Goal: Contribute content: Contribute content

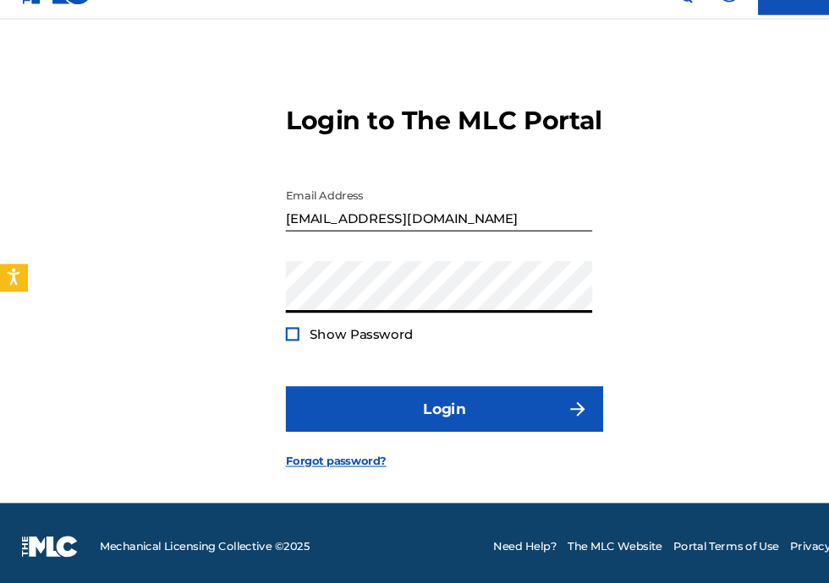
scroll to position [103, 0]
click at [343, 247] on div "Email Address bobbyhamilton672@gmail.com" at bounding box center [409, 238] width 286 height 76
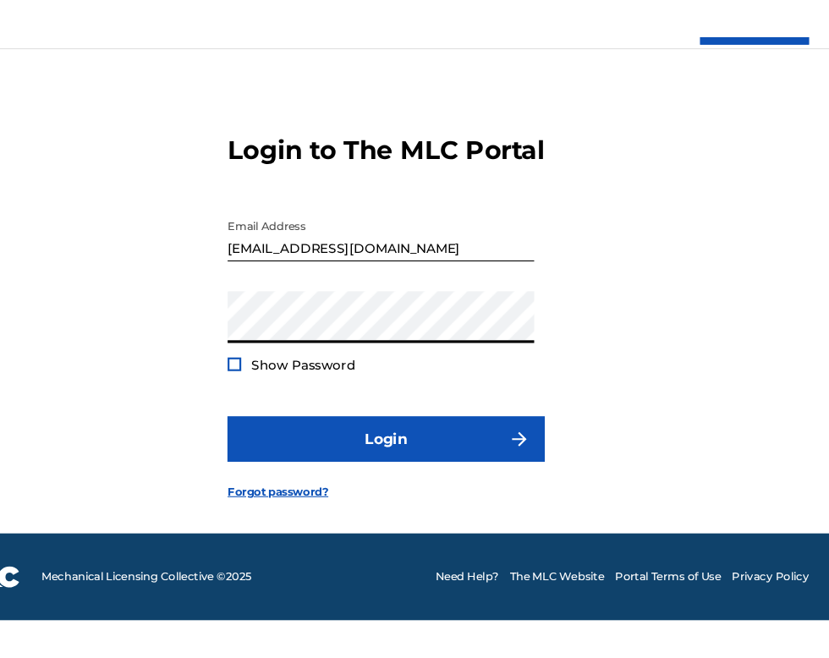
scroll to position [108, 0]
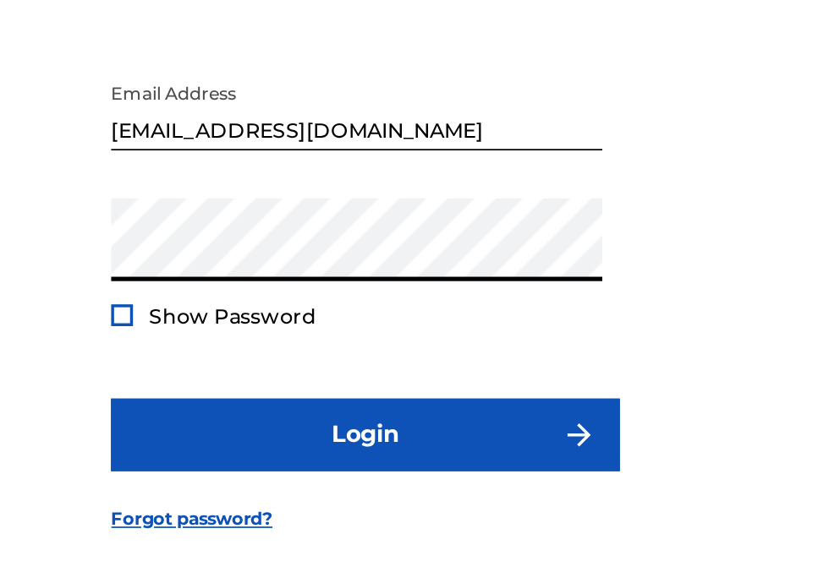
scroll to position [94, 0]
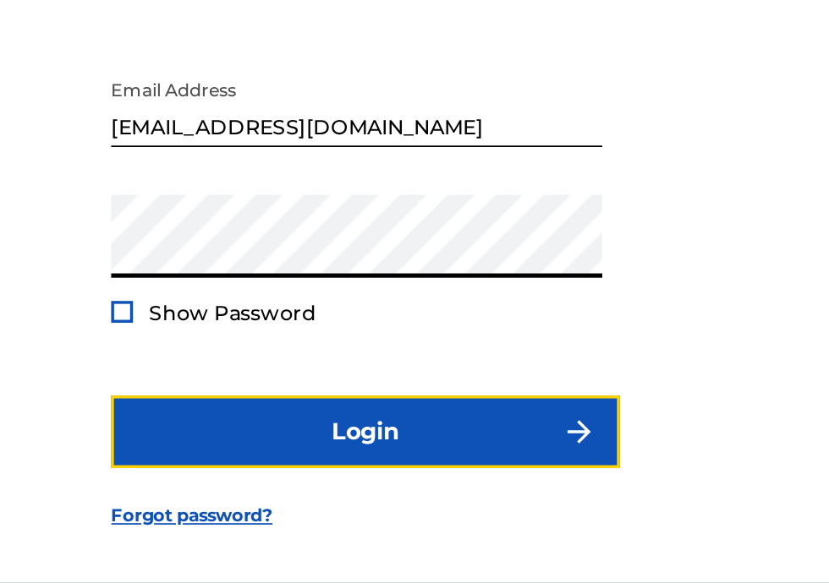
click at [456, 399] on button "Login" at bounding box center [414, 414] width 296 height 42
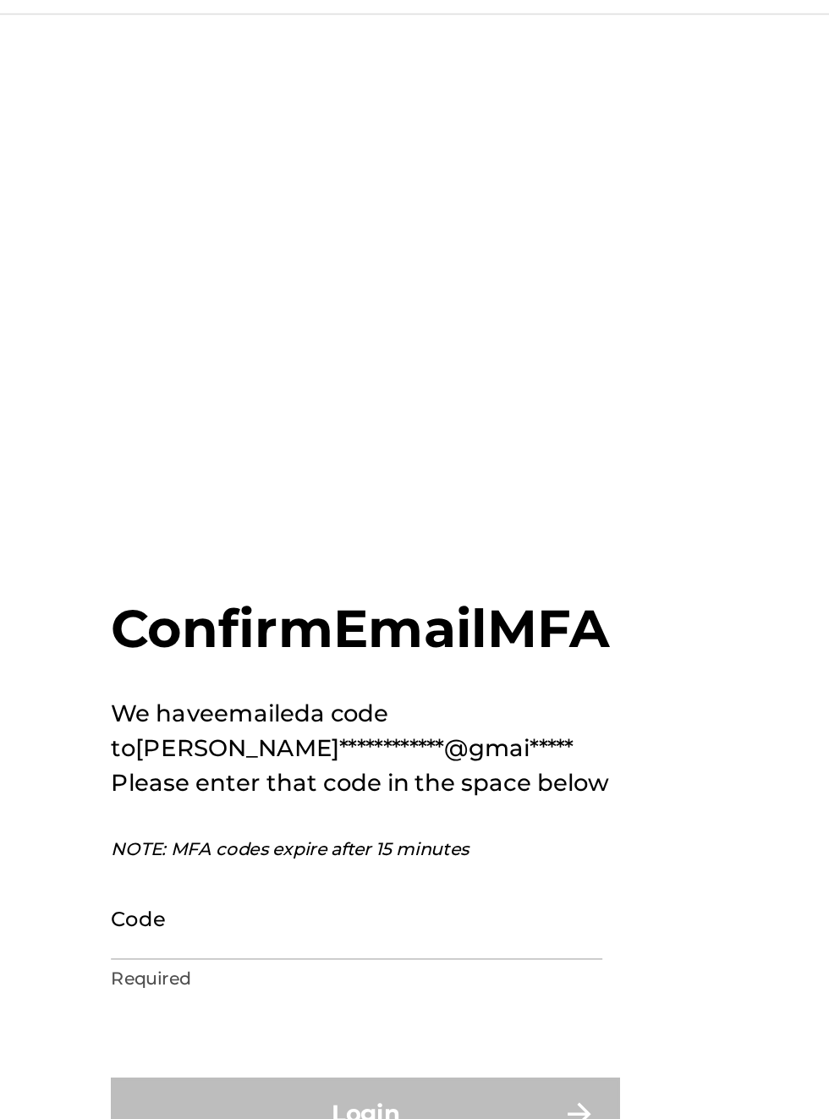
scroll to position [20, 0]
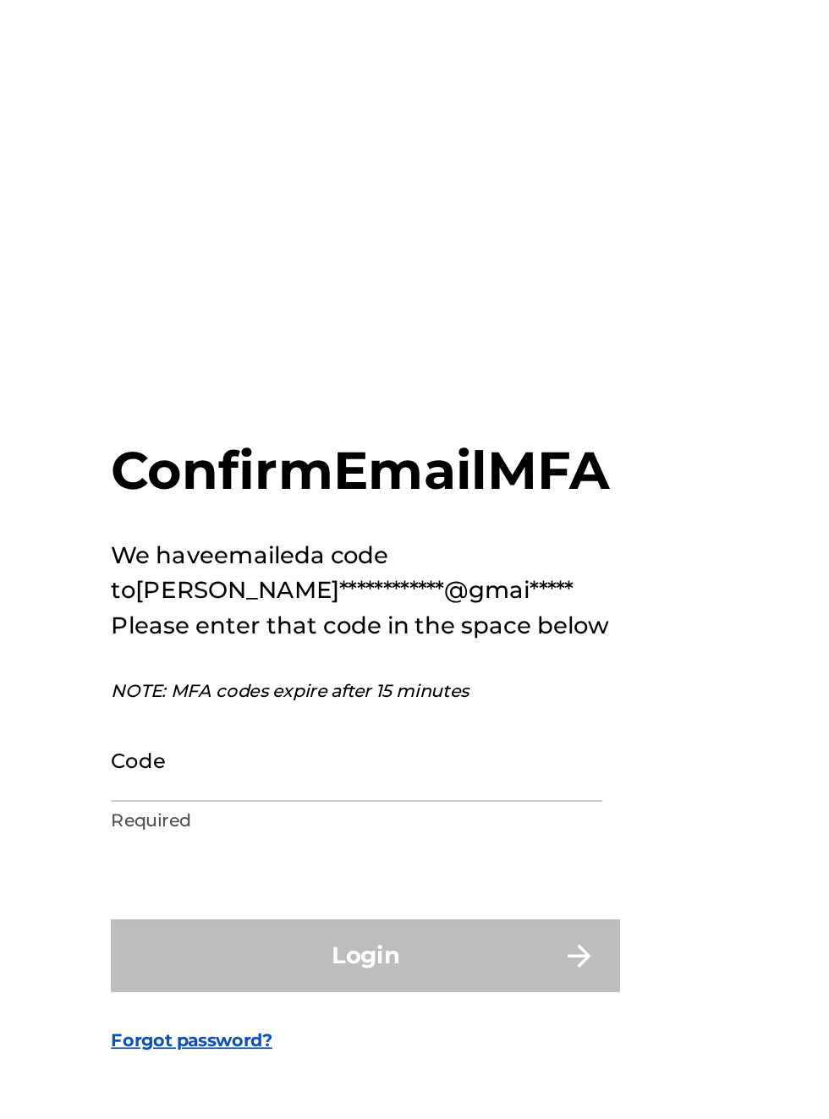
click at [344, 602] on input "Code" at bounding box center [409, 578] width 286 height 48
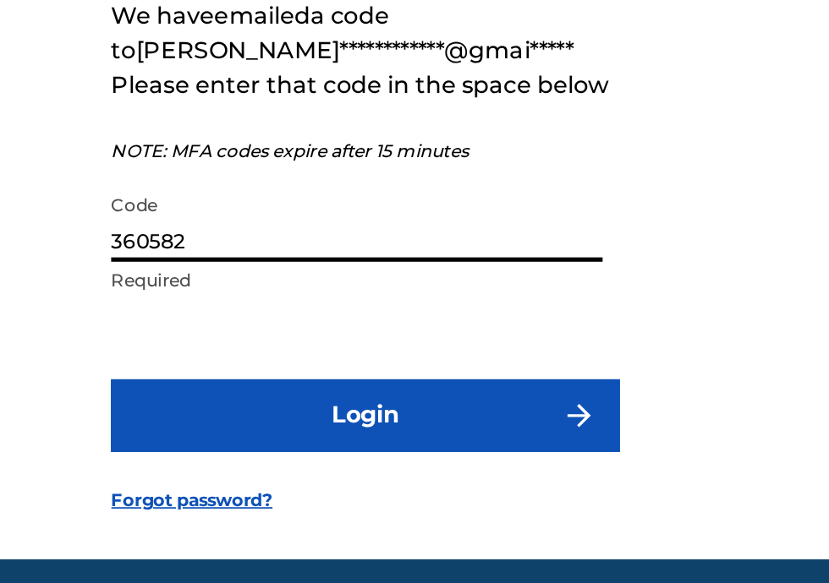
type input "360582"
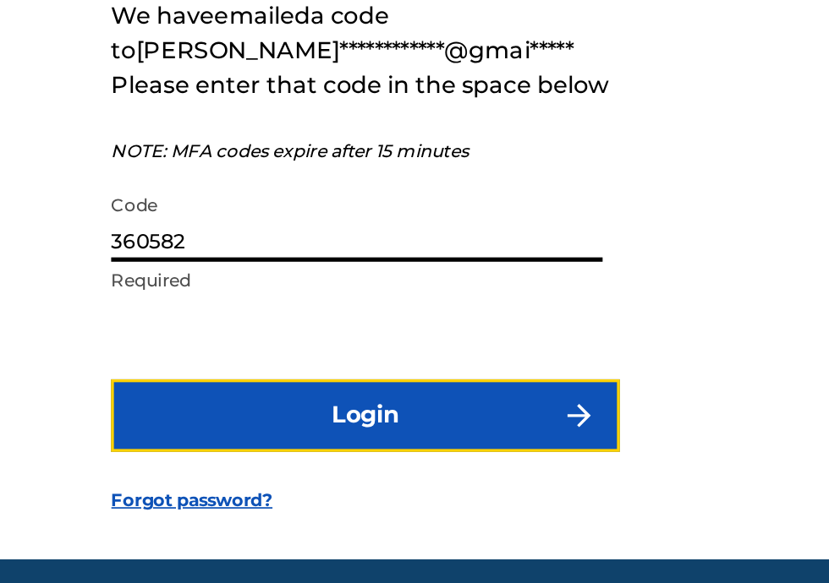
click at [446, 449] on button "Login" at bounding box center [414, 428] width 296 height 42
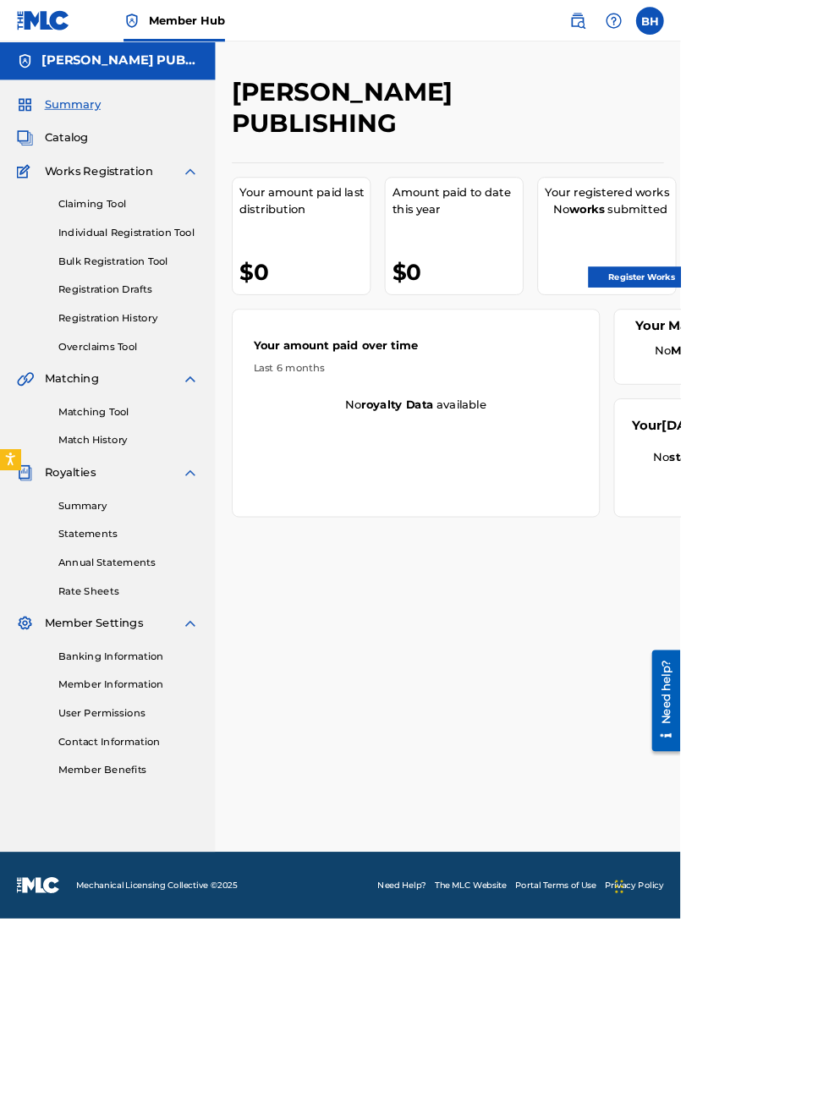
click at [813, 291] on div "Your registered works No works submitted Register Works" at bounding box center [738, 288] width 169 height 144
click at [798, 336] on link "Register Works" at bounding box center [781, 337] width 130 height 25
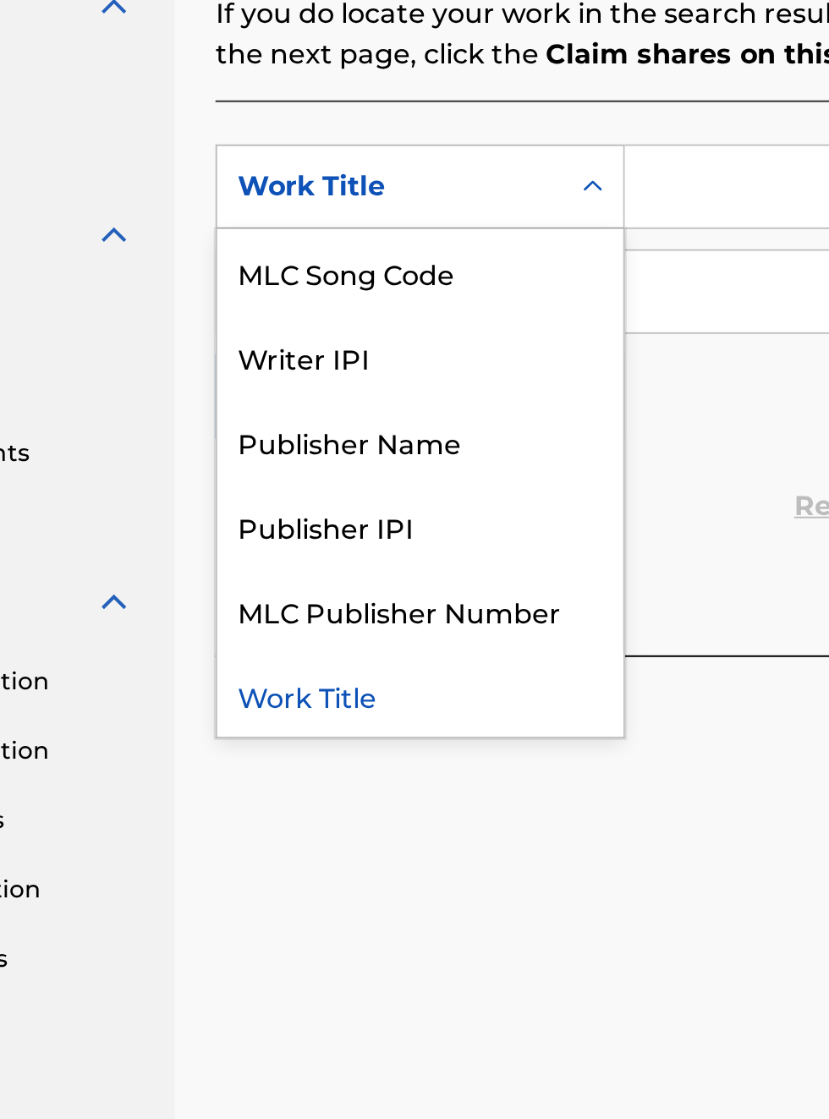
scroll to position [458, 174]
click at [372, 724] on div "Publisher IPI" at bounding box center [384, 721] width 203 height 42
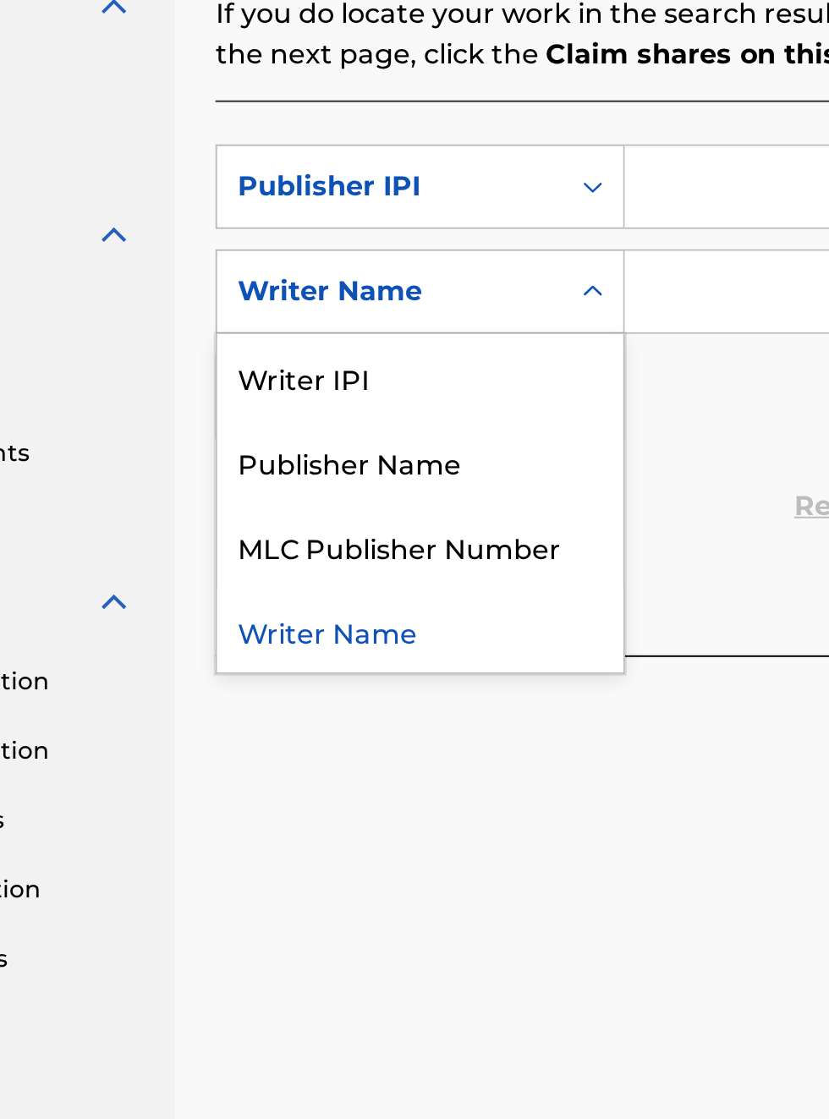
click at [397, 697] on div "Publisher Name" at bounding box center [384, 689] width 203 height 42
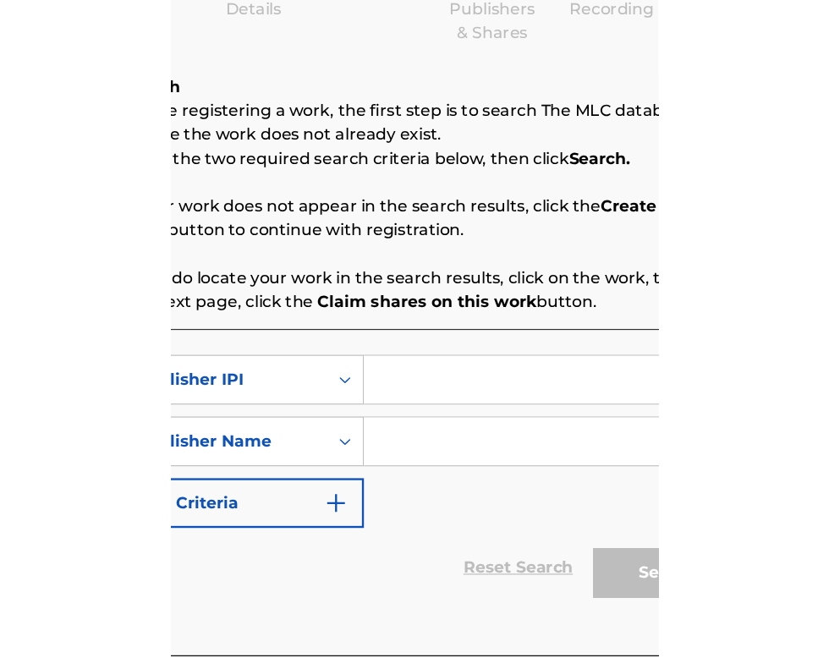
scroll to position [229, 323]
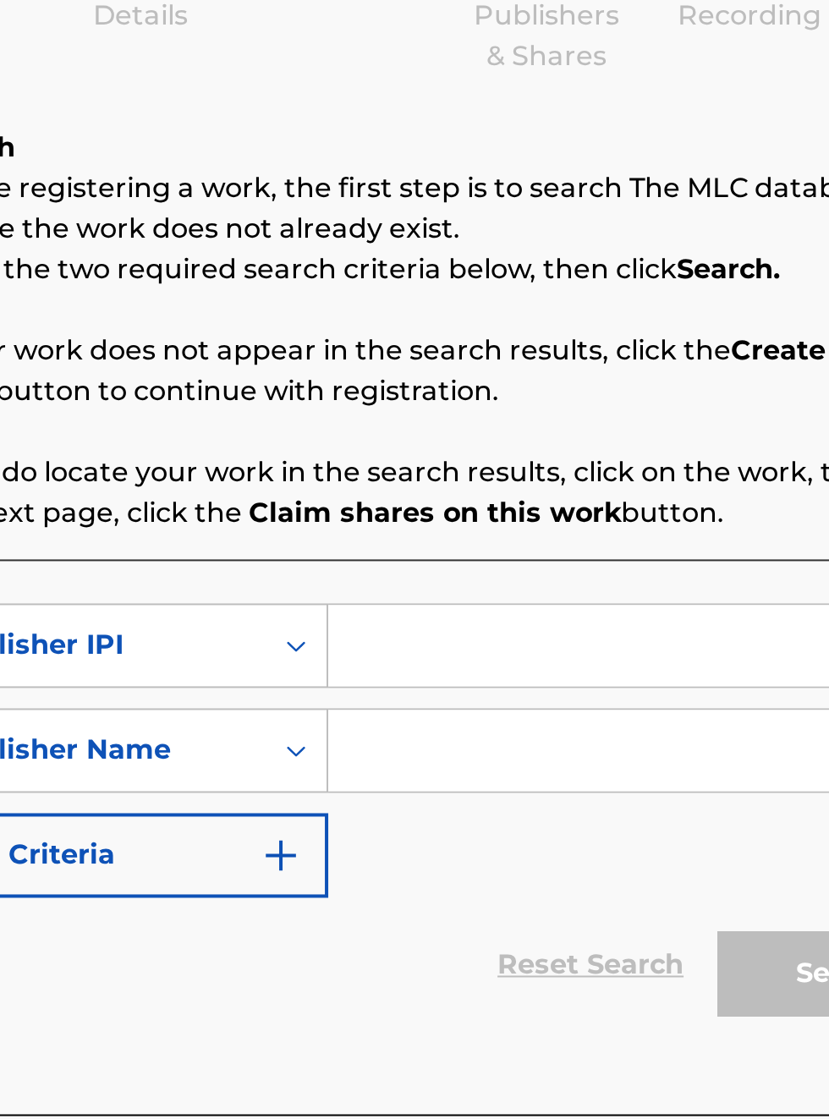
click at [550, 550] on input "Search Form" at bounding box center [647, 552] width 320 height 41
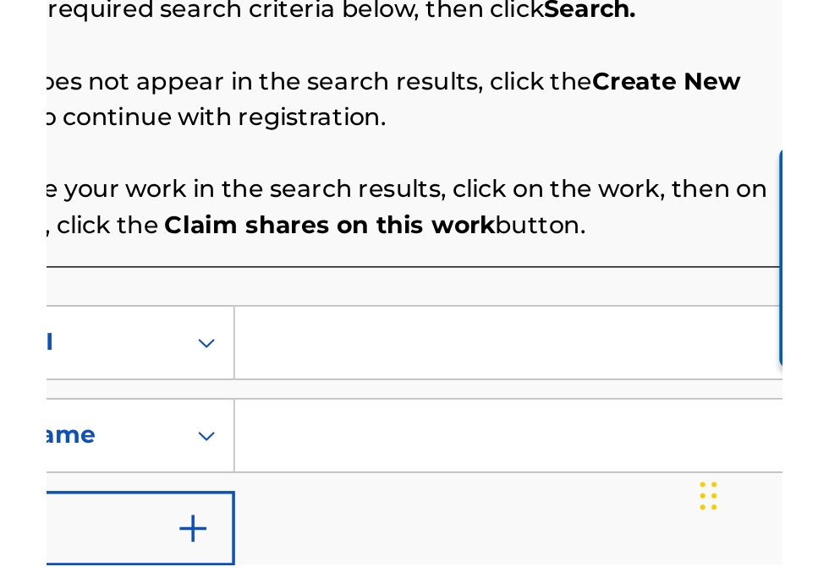
scroll to position [86, 0]
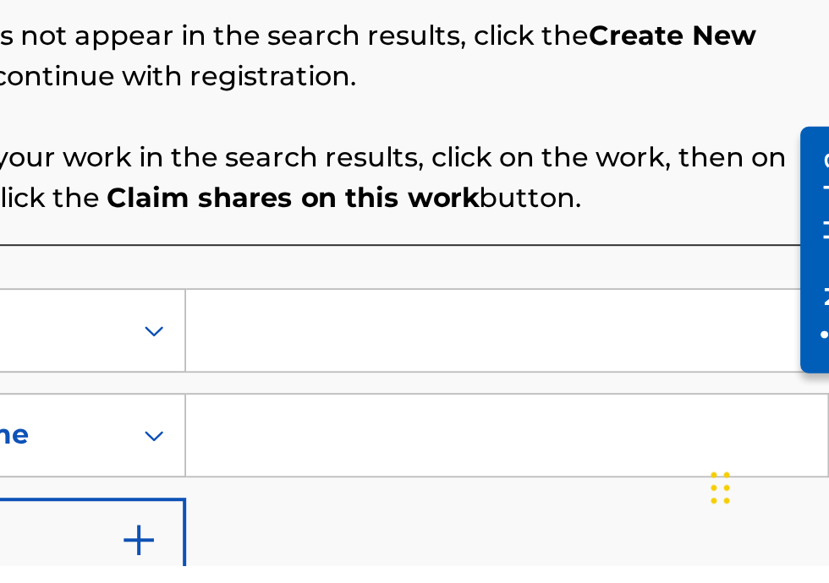
click at [615, 375] on p "If you do locate your work in the search results, click on the work, then on th…" at bounding box center [545, 389] width 526 height 41
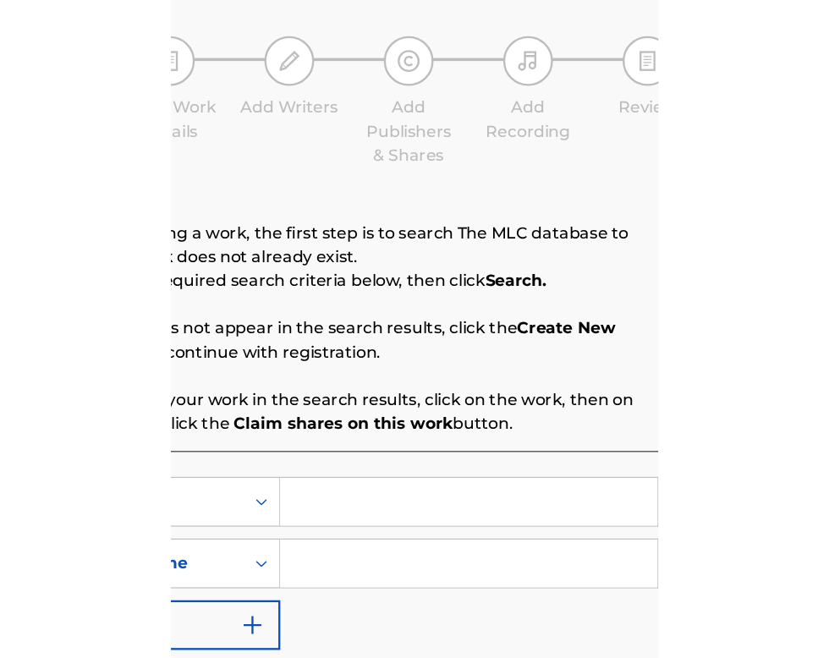
scroll to position [125, 394]
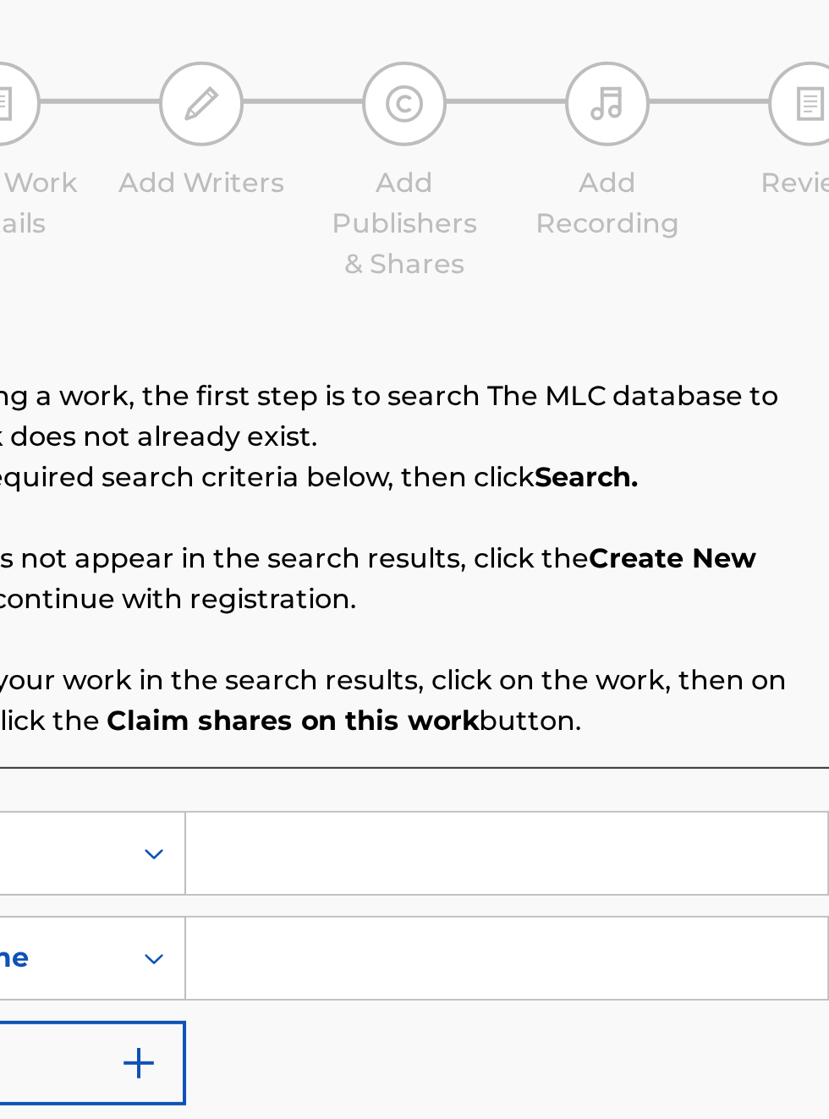
click at [559, 532] on input "Search Form" at bounding box center [647, 552] width 320 height 41
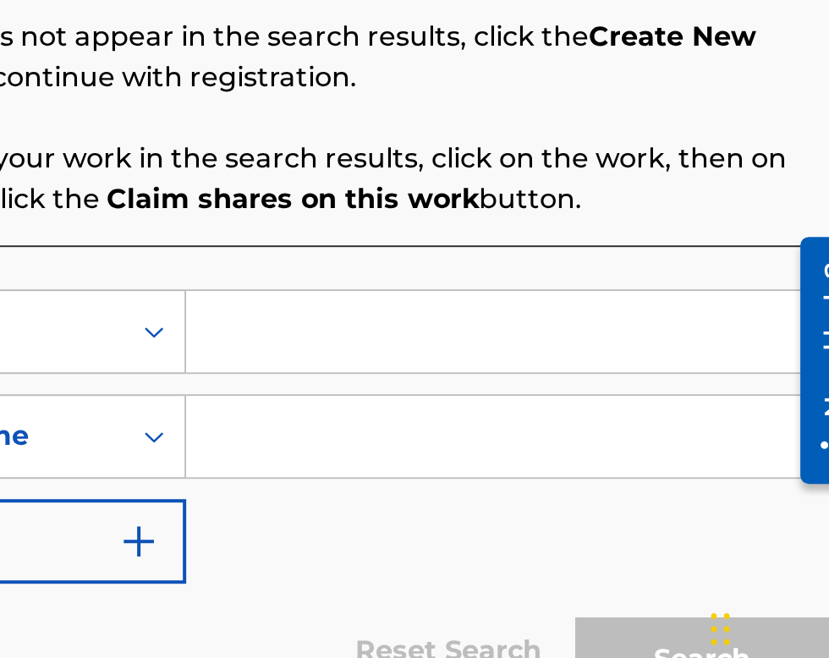
scroll to position [300, 394]
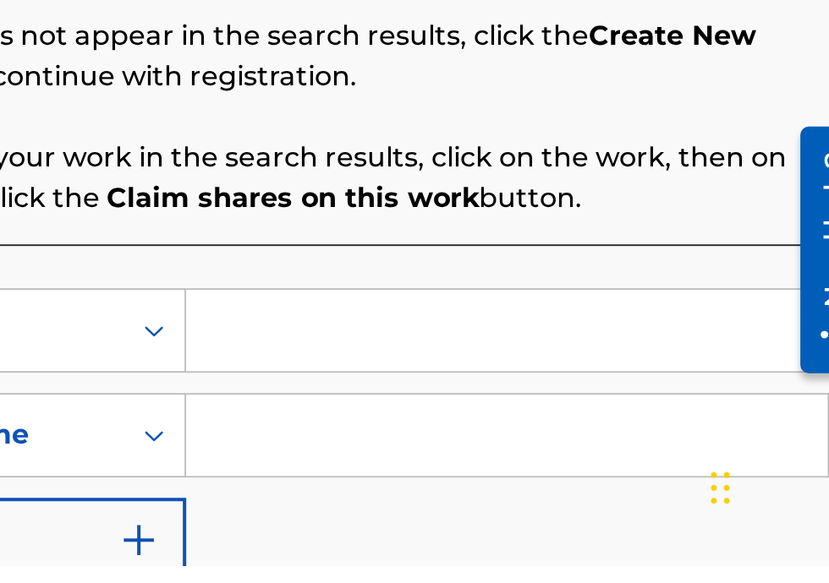
click at [528, 470] on input "Search Form" at bounding box center [647, 466] width 320 height 41
type input "00340604990"
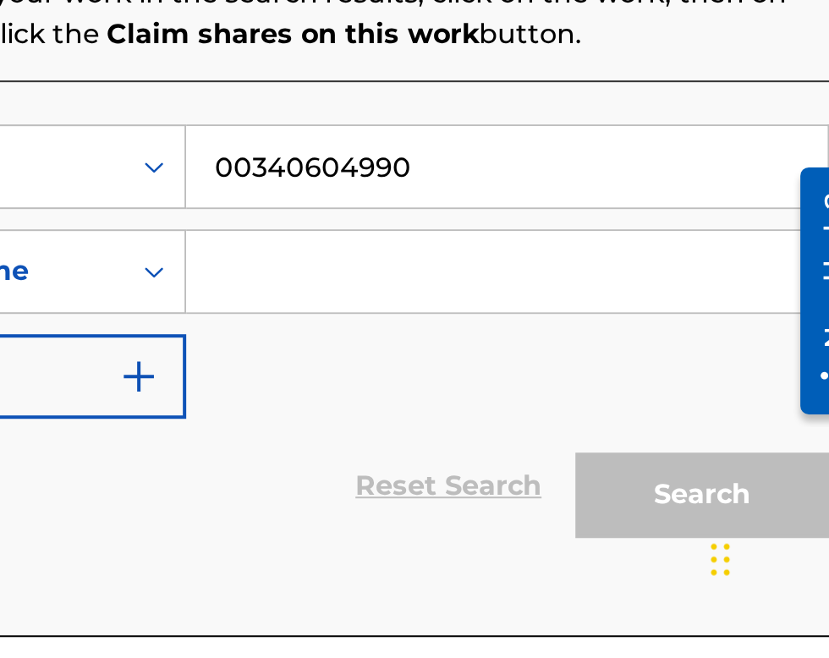
scroll to position [156, 0]
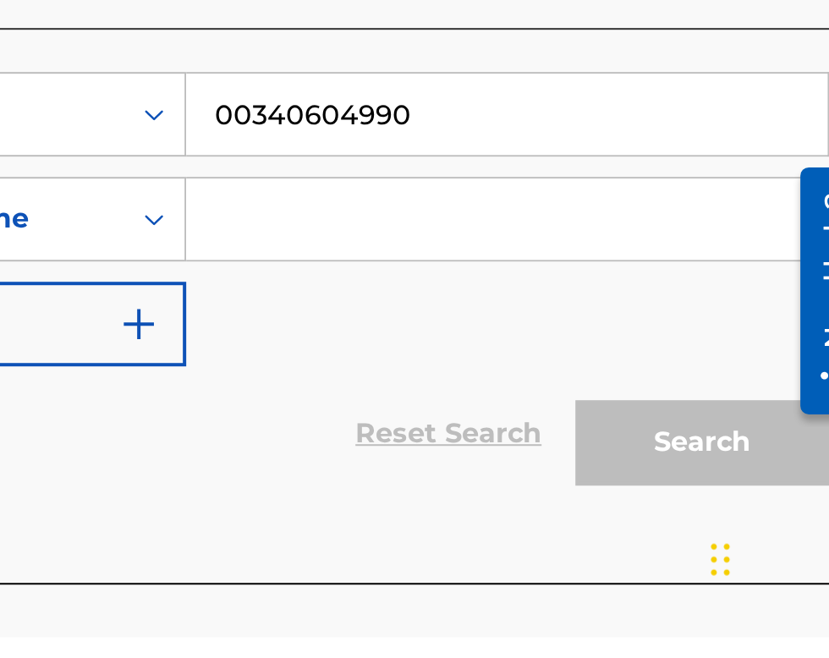
click at [550, 453] on input "Search Form" at bounding box center [647, 449] width 320 height 41
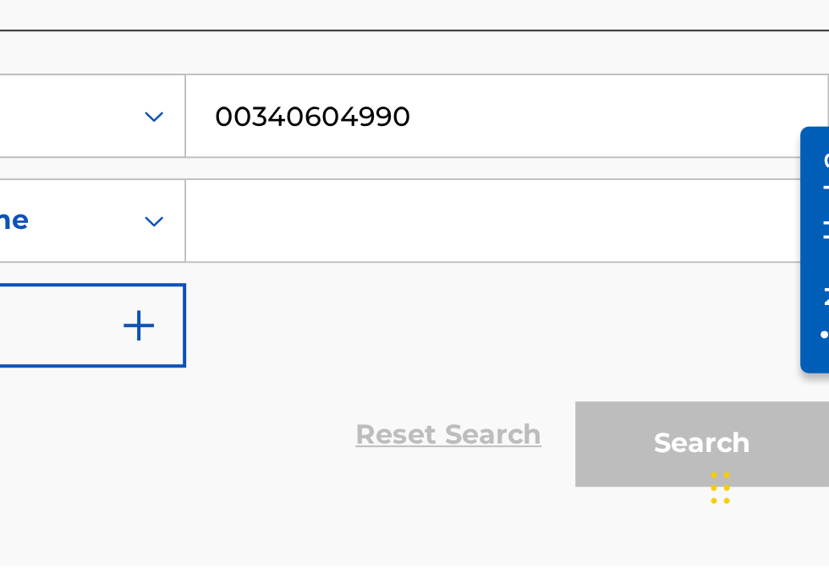
scroll to position [300, 394]
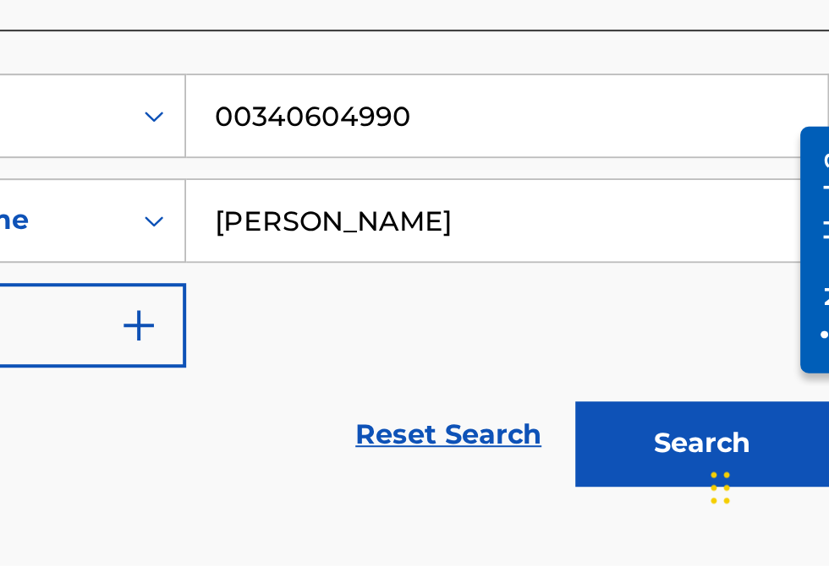
type input "[PERSON_NAME]"
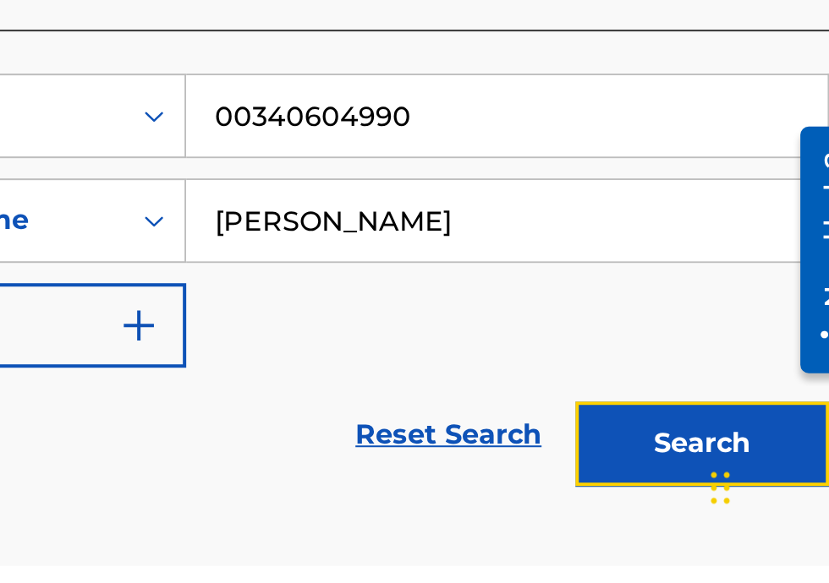
click at [736, 515] on button "Search" at bounding box center [744, 522] width 127 height 42
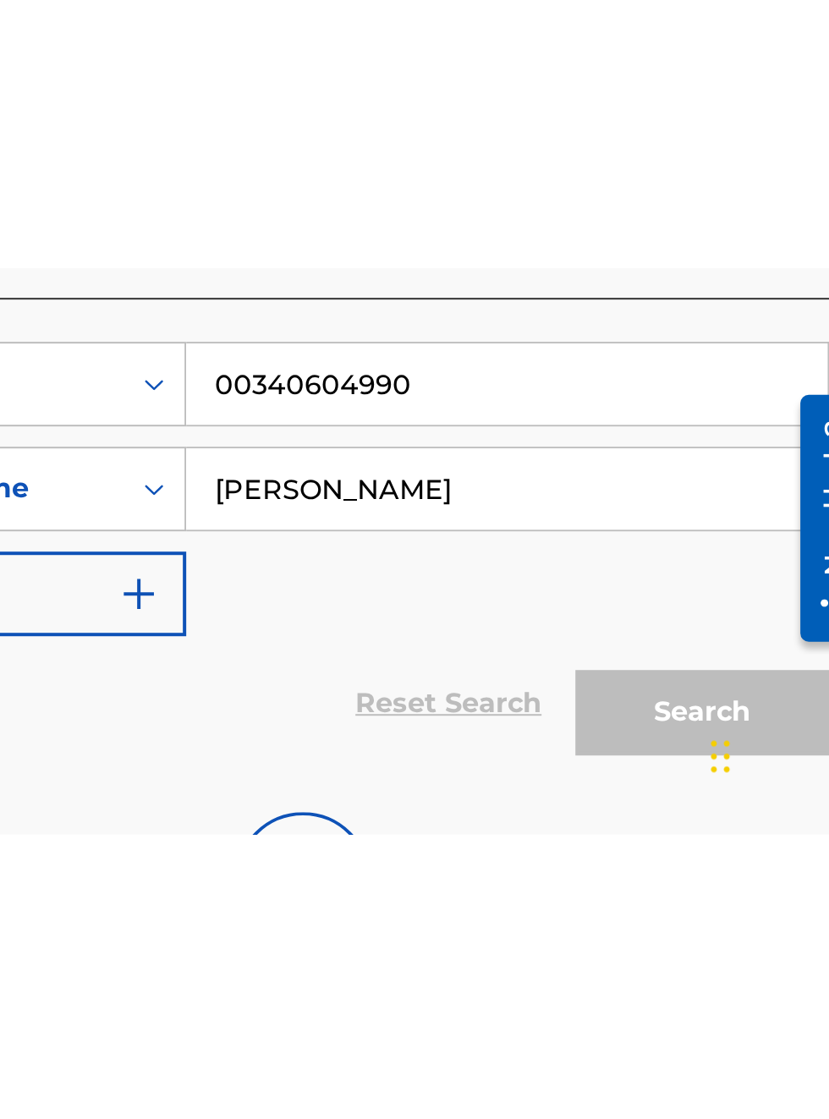
scroll to position [0, 0]
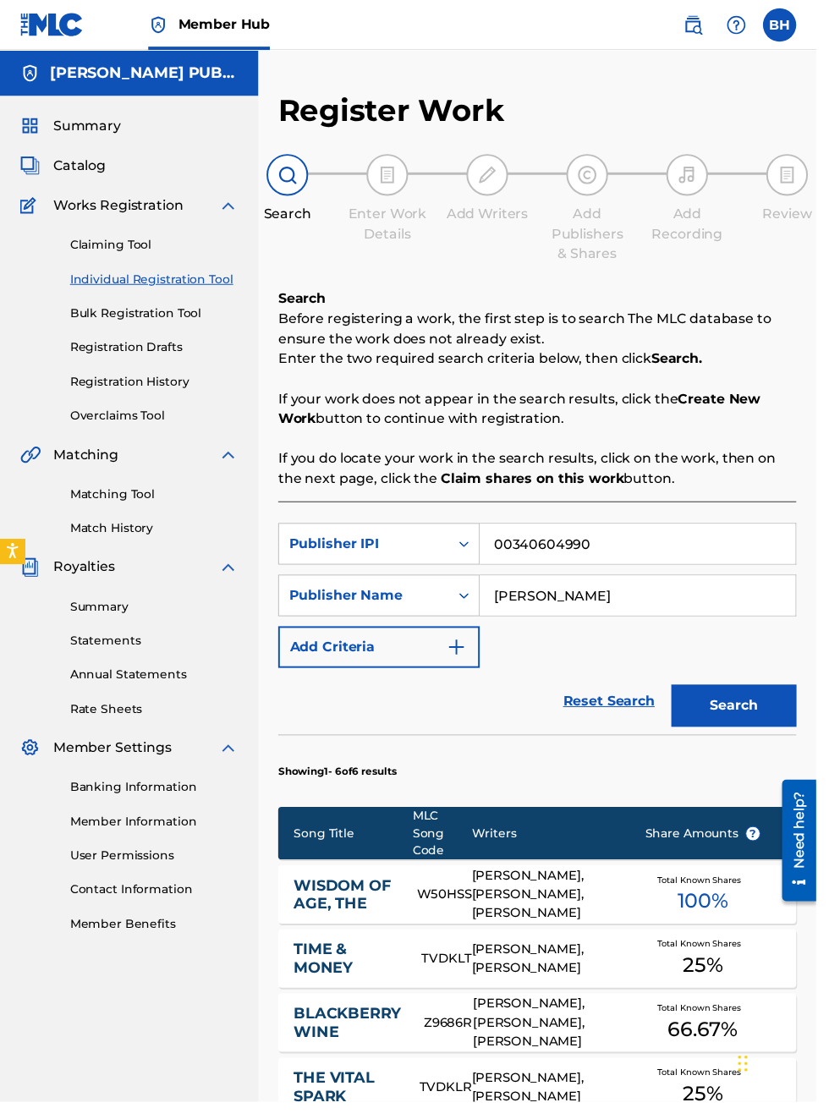
click at [756, 679] on div "Search" at bounding box center [740, 712] width 135 height 68
click at [747, 709] on button "Search" at bounding box center [744, 716] width 127 height 42
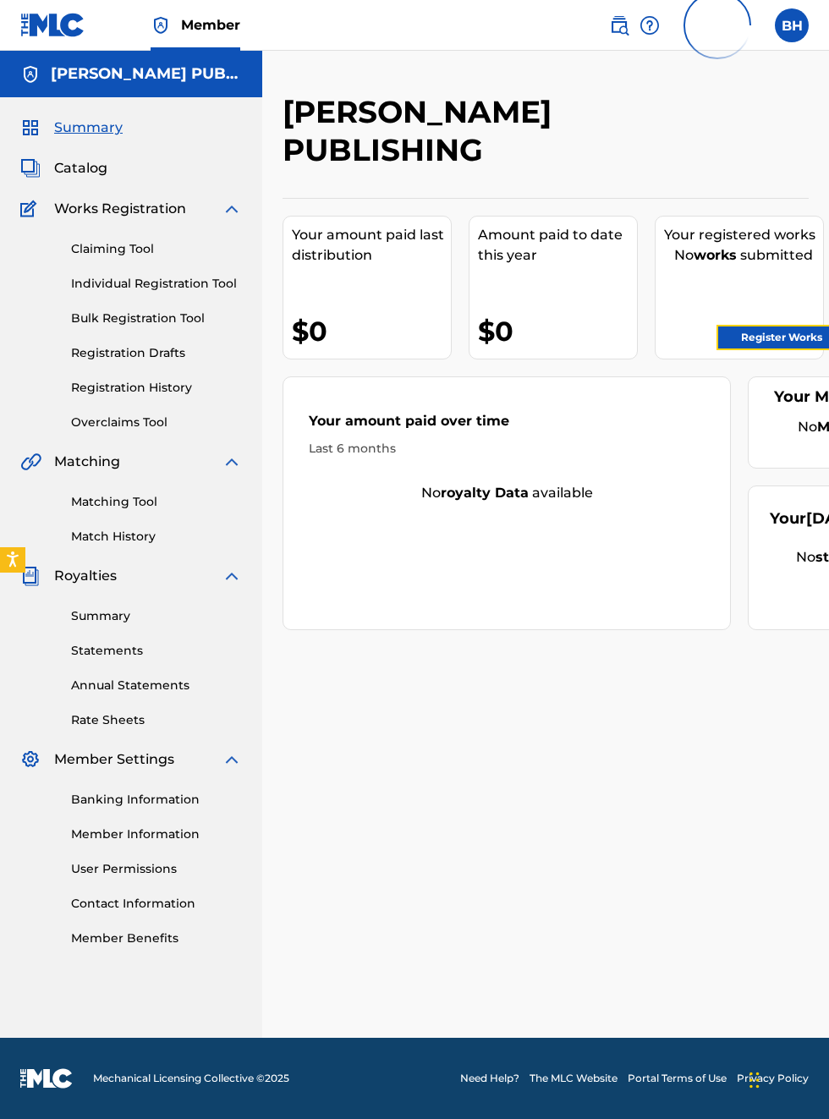
click at [781, 340] on link "Register Works" at bounding box center [781, 337] width 130 height 25
